Goal: Information Seeking & Learning: Learn about a topic

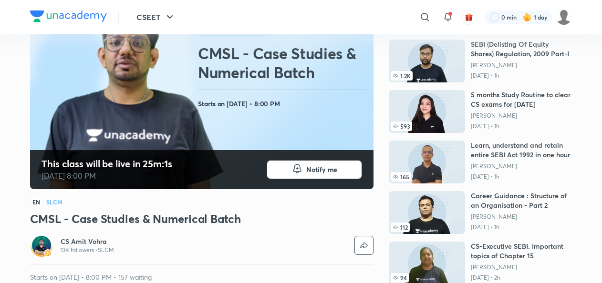
scroll to position [105, 0]
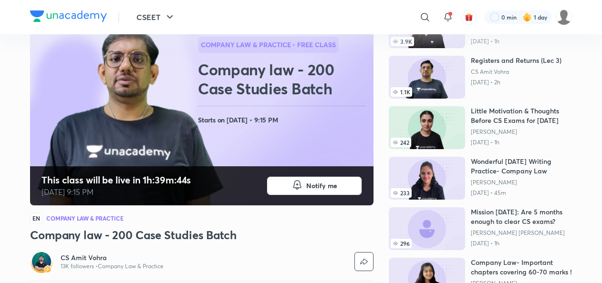
scroll to position [86, 0]
